Goal: Information Seeking & Learning: Learn about a topic

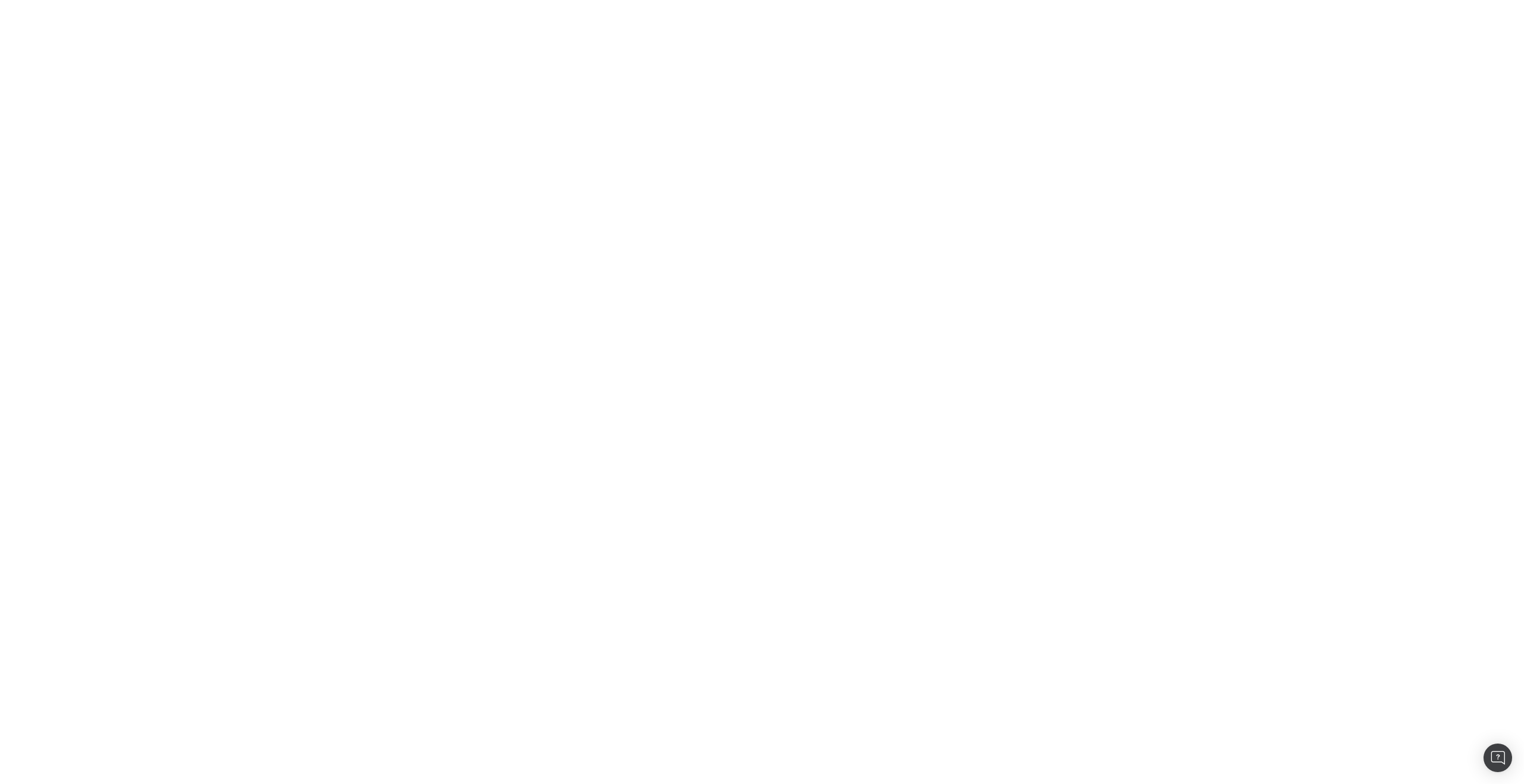
click at [762, 133] on body at bounding box center [762, 392] width 1524 height 784
